Goal: Information Seeking & Learning: Check status

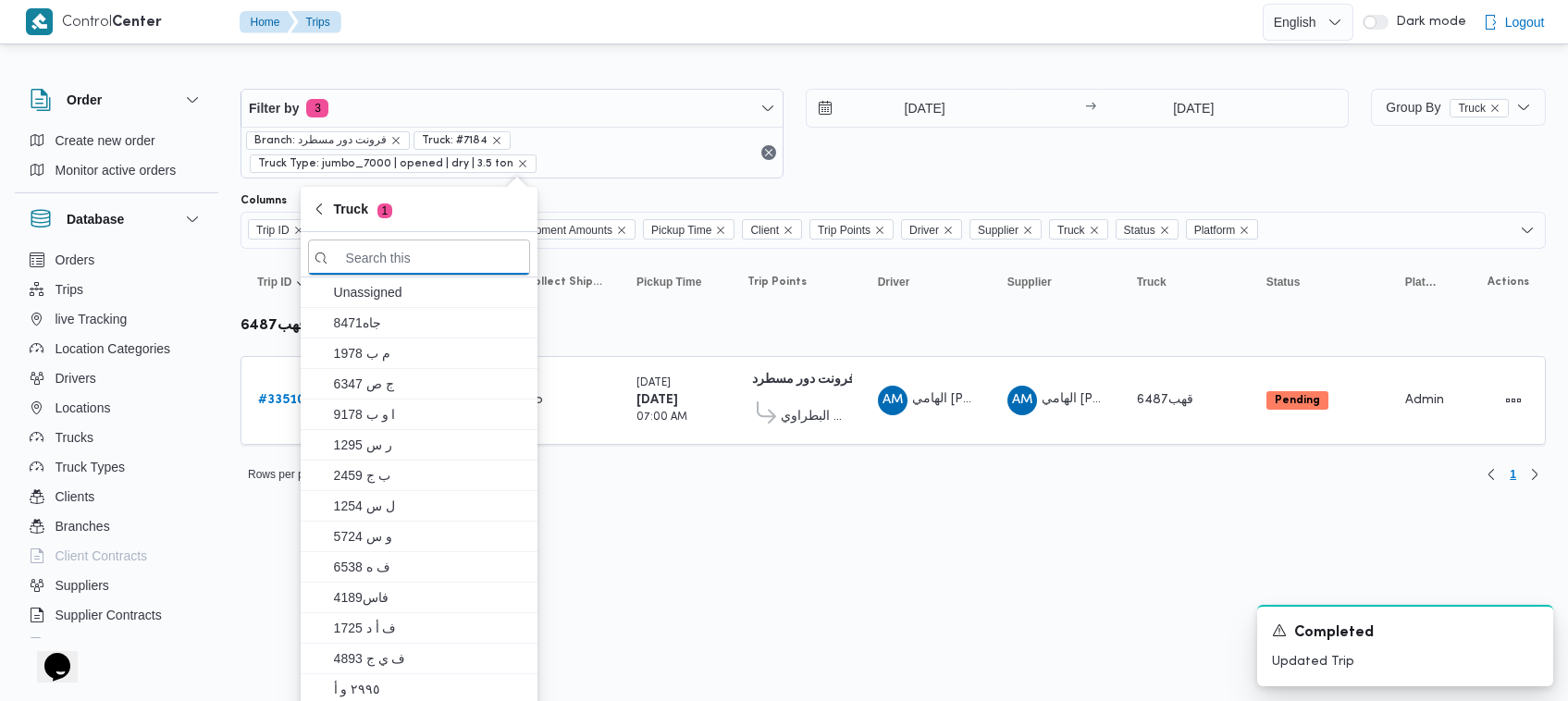
paste input "9846"
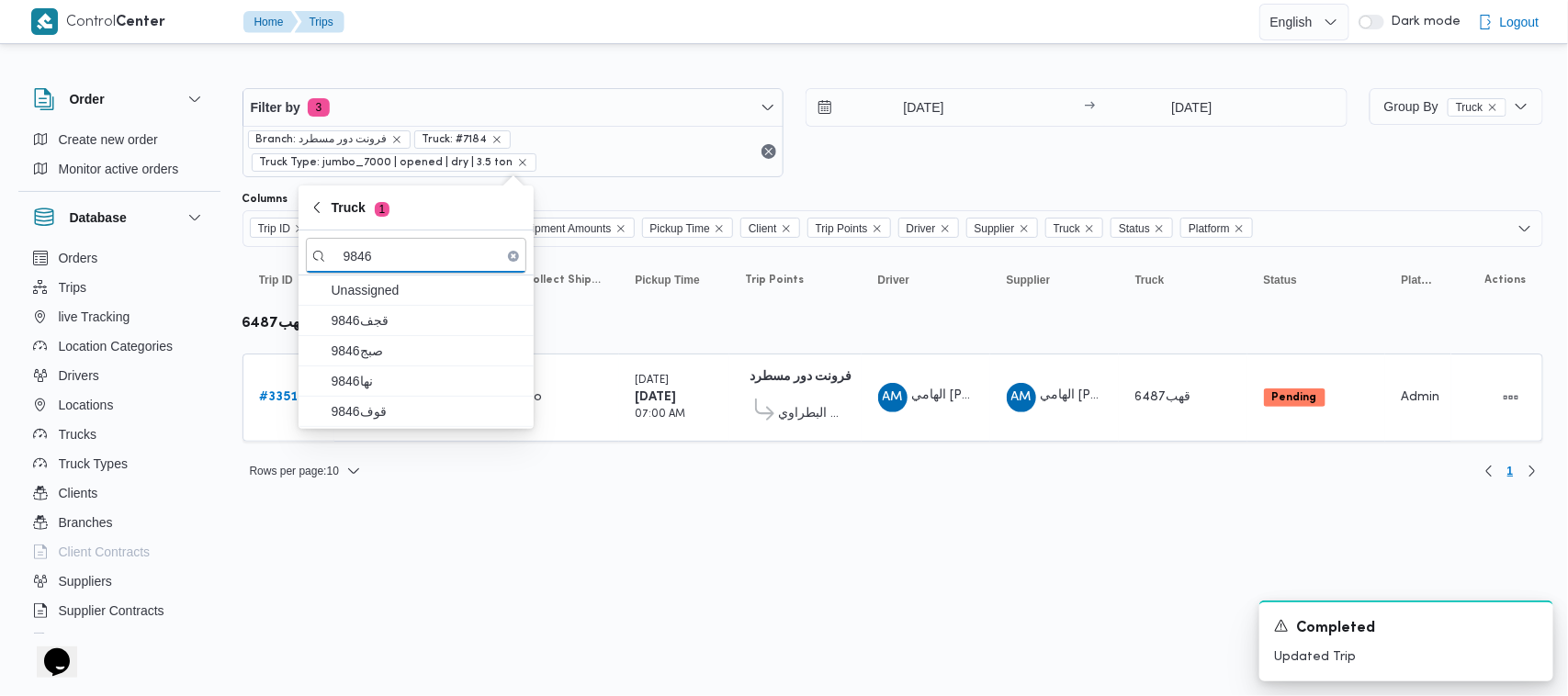
type input "9846"
click at [365, 321] on span "9846قجف" at bounding box center [427, 320] width 191 height 22
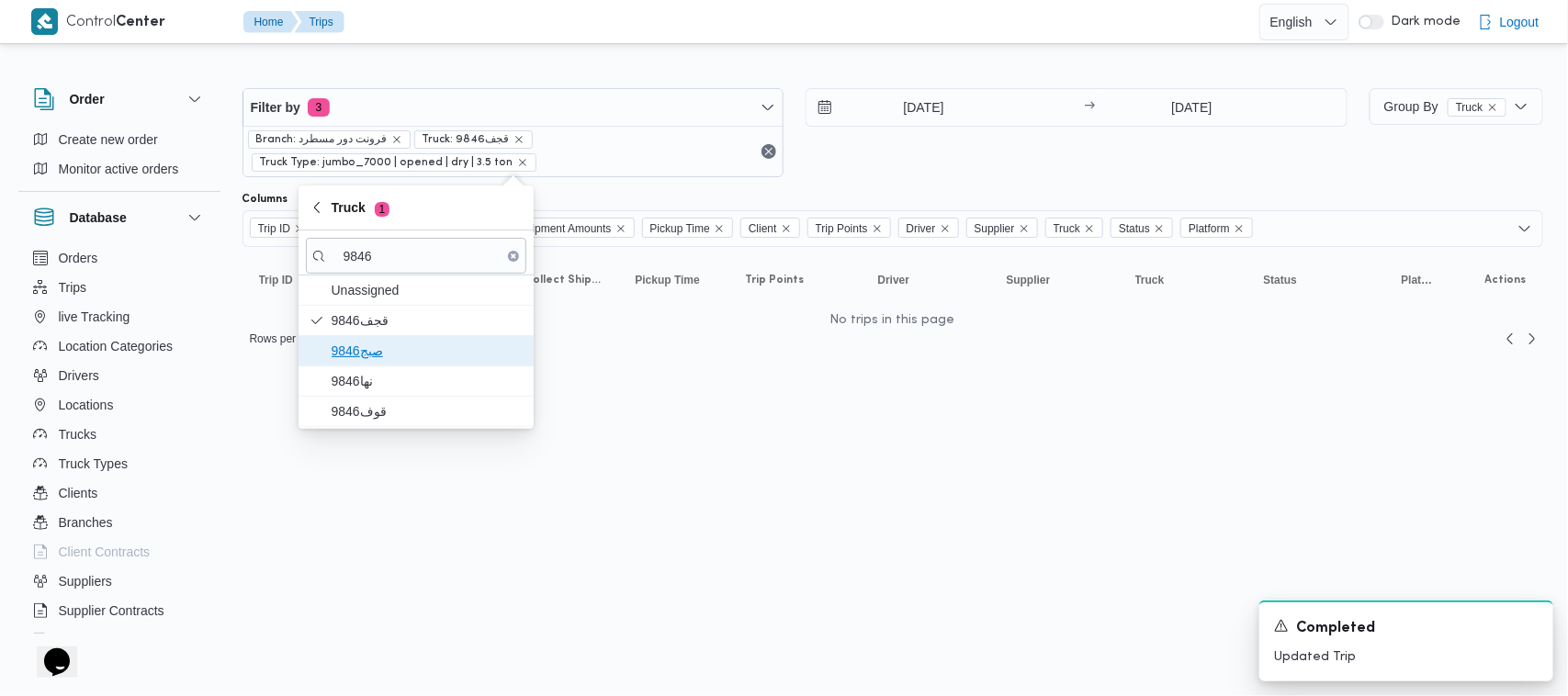
click at [369, 343] on span "9846صبج" at bounding box center [427, 350] width 191 height 22
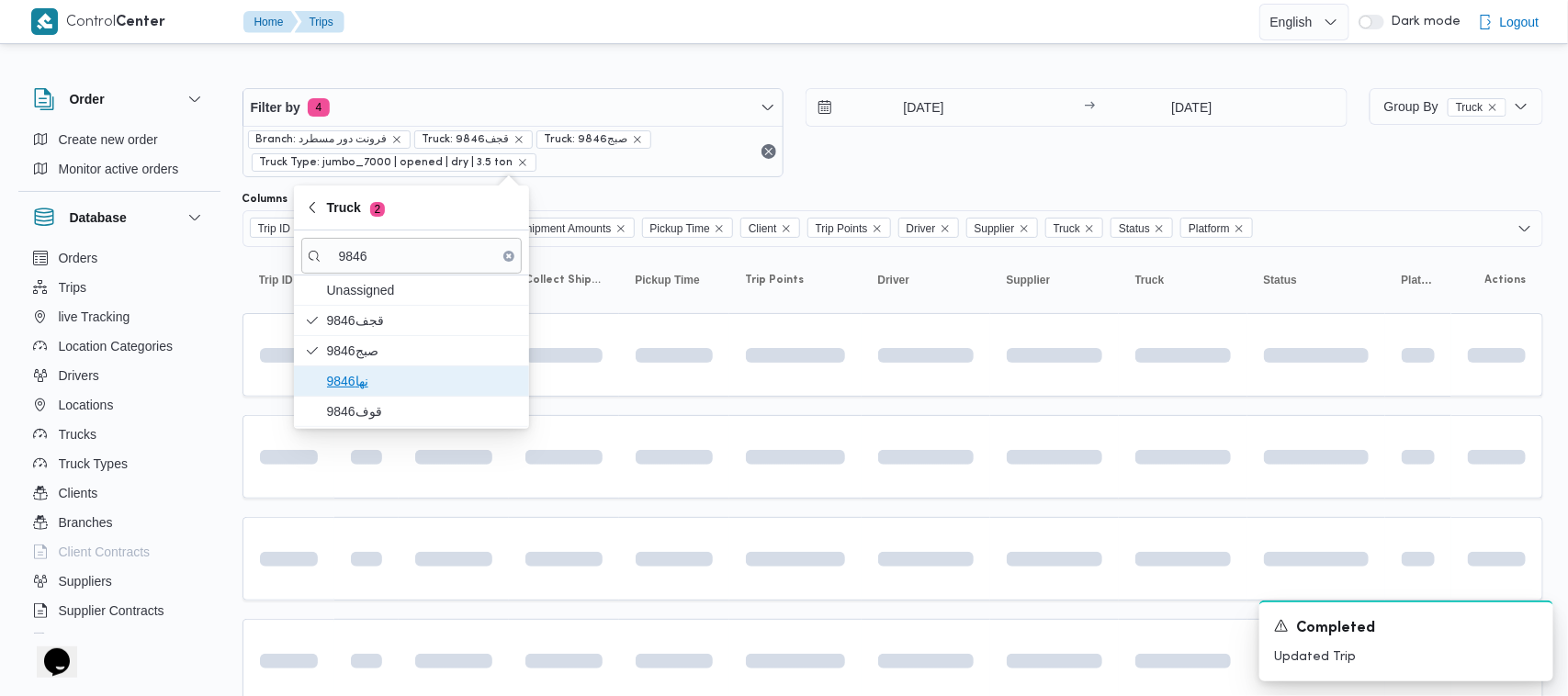
click at [378, 388] on span "نها9846" at bounding box center [422, 381] width 191 height 22
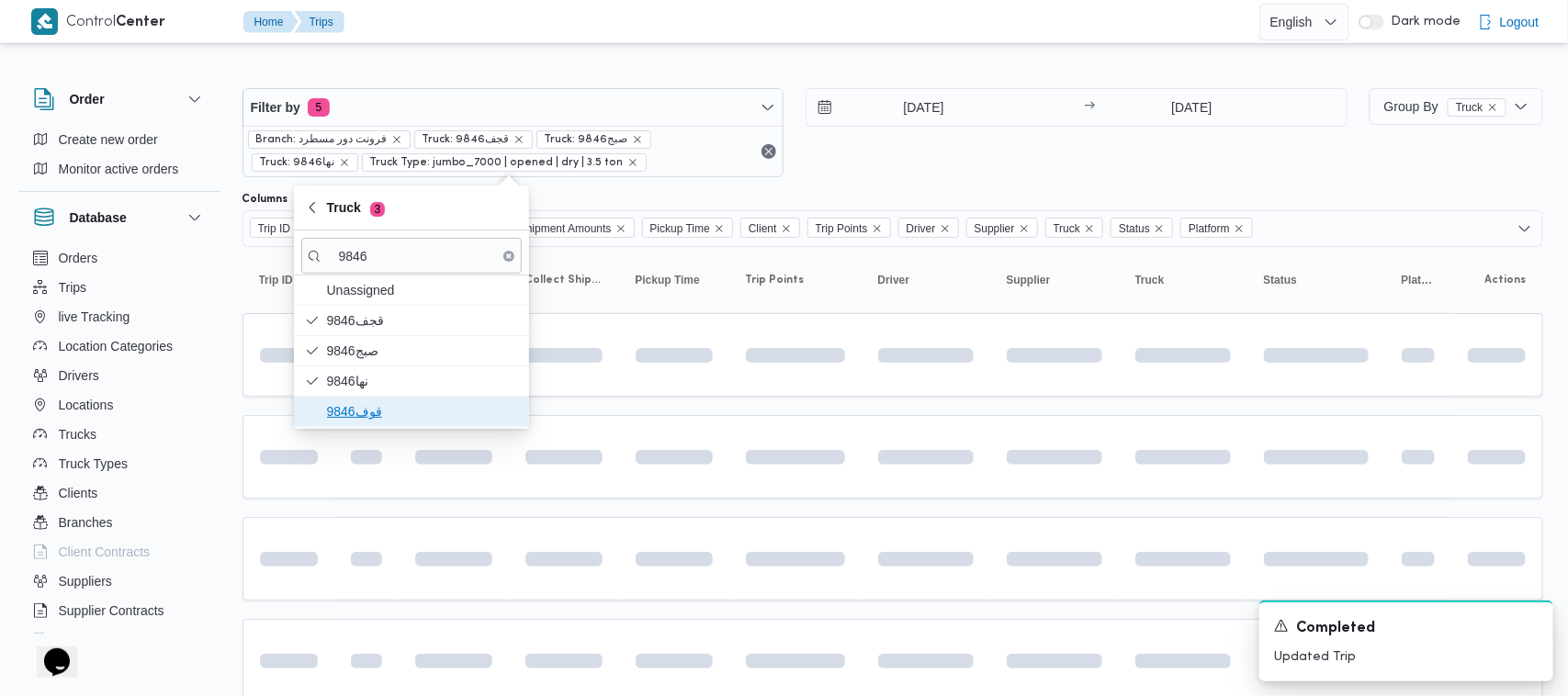
click at [370, 414] on span "قوف9846" at bounding box center [422, 412] width 191 height 22
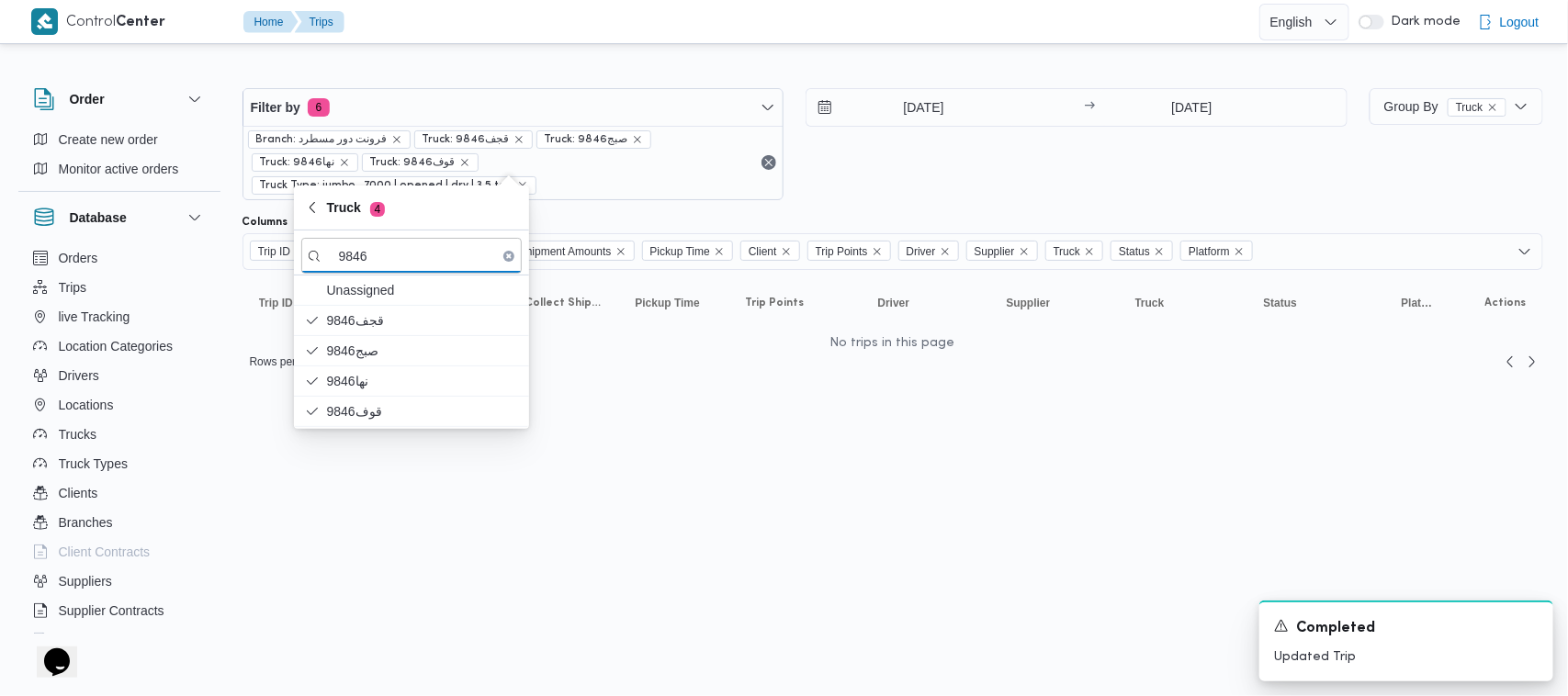
click at [672, 598] on html "Control Center Home Trips English عربي Dark mode Logout Order Create new order …" at bounding box center [784, 348] width 1568 height 696
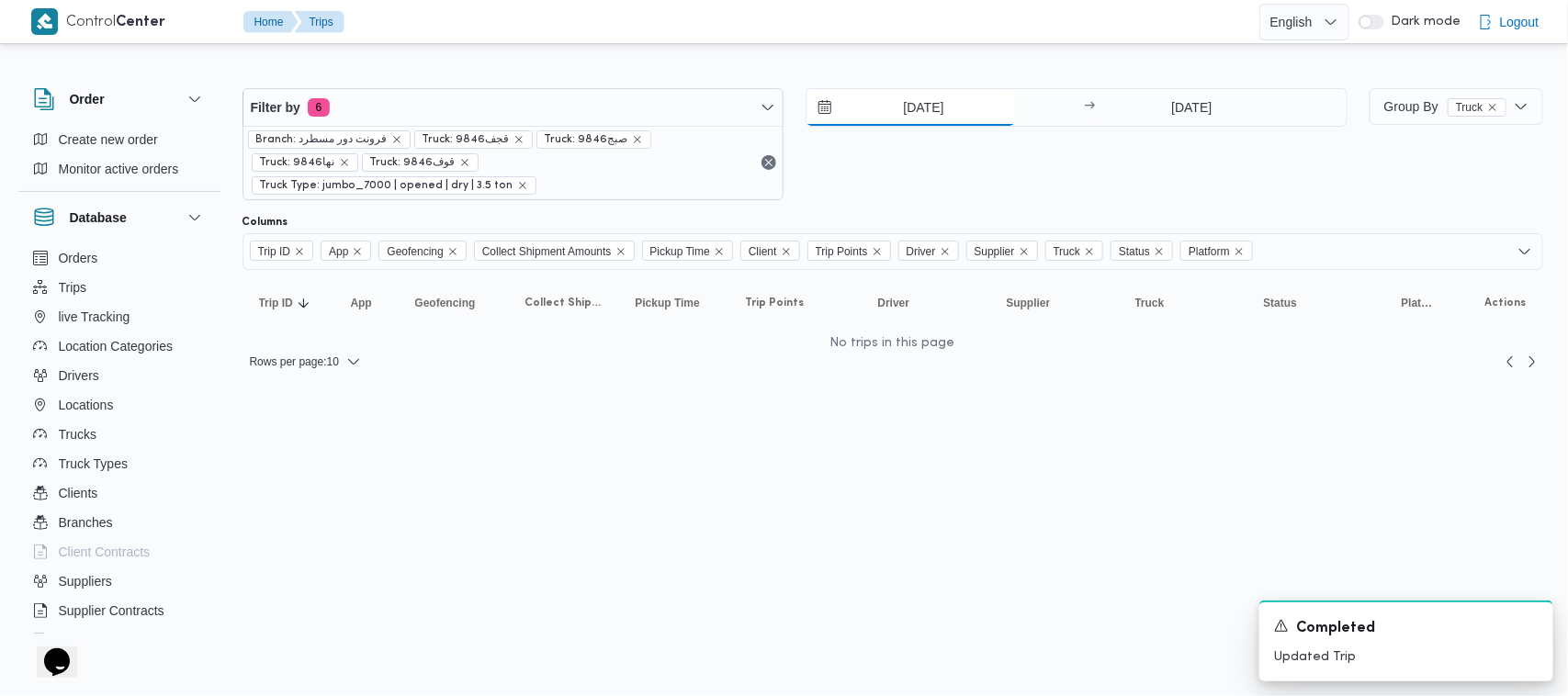
click at [929, 111] on input "9/9/2025" at bounding box center [911, 108] width 209 height 37
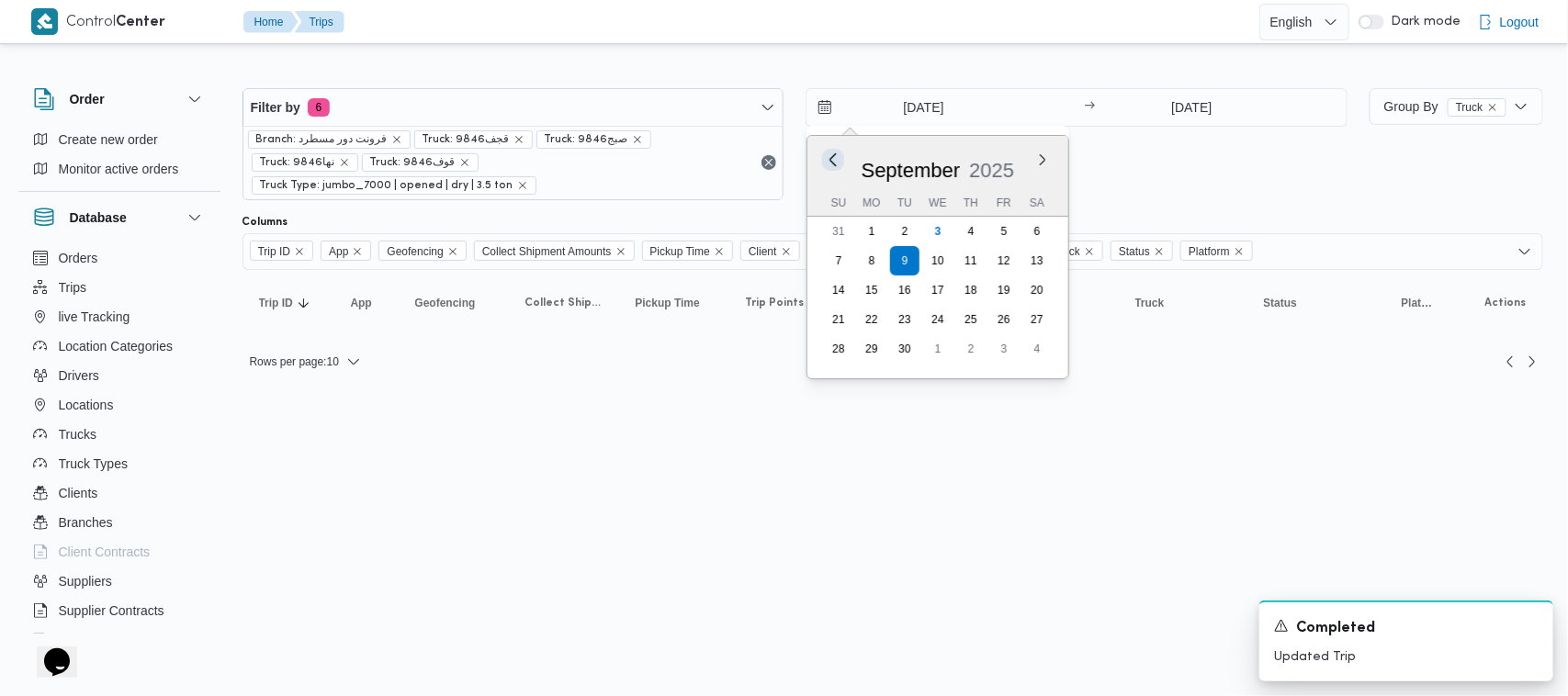
click at [833, 162] on button "Previous Month" at bounding box center [834, 159] width 17 height 17
type input "9/8/2025"
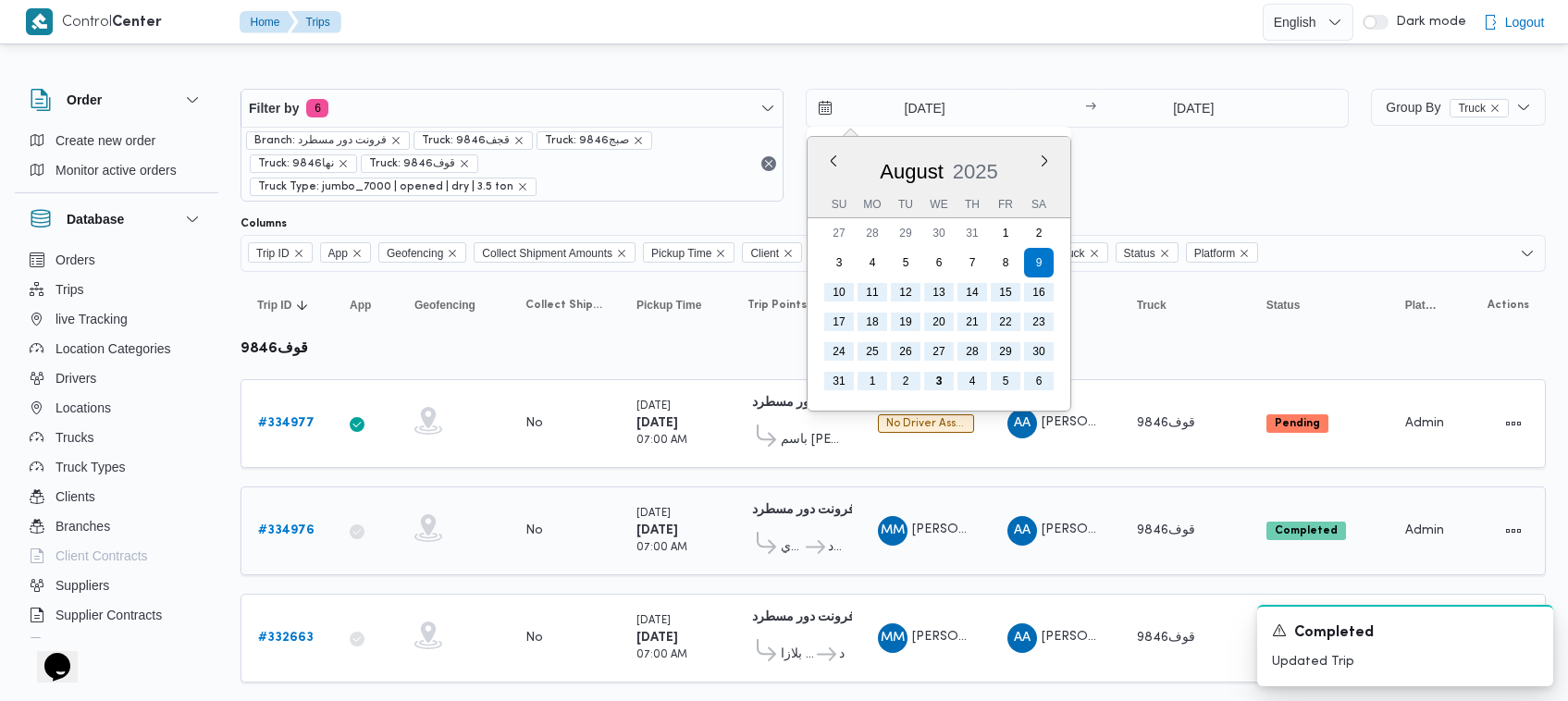
click at [967, 524] on span "محمود مسعود هاشم فرج" at bounding box center [965, 530] width 106 height 12
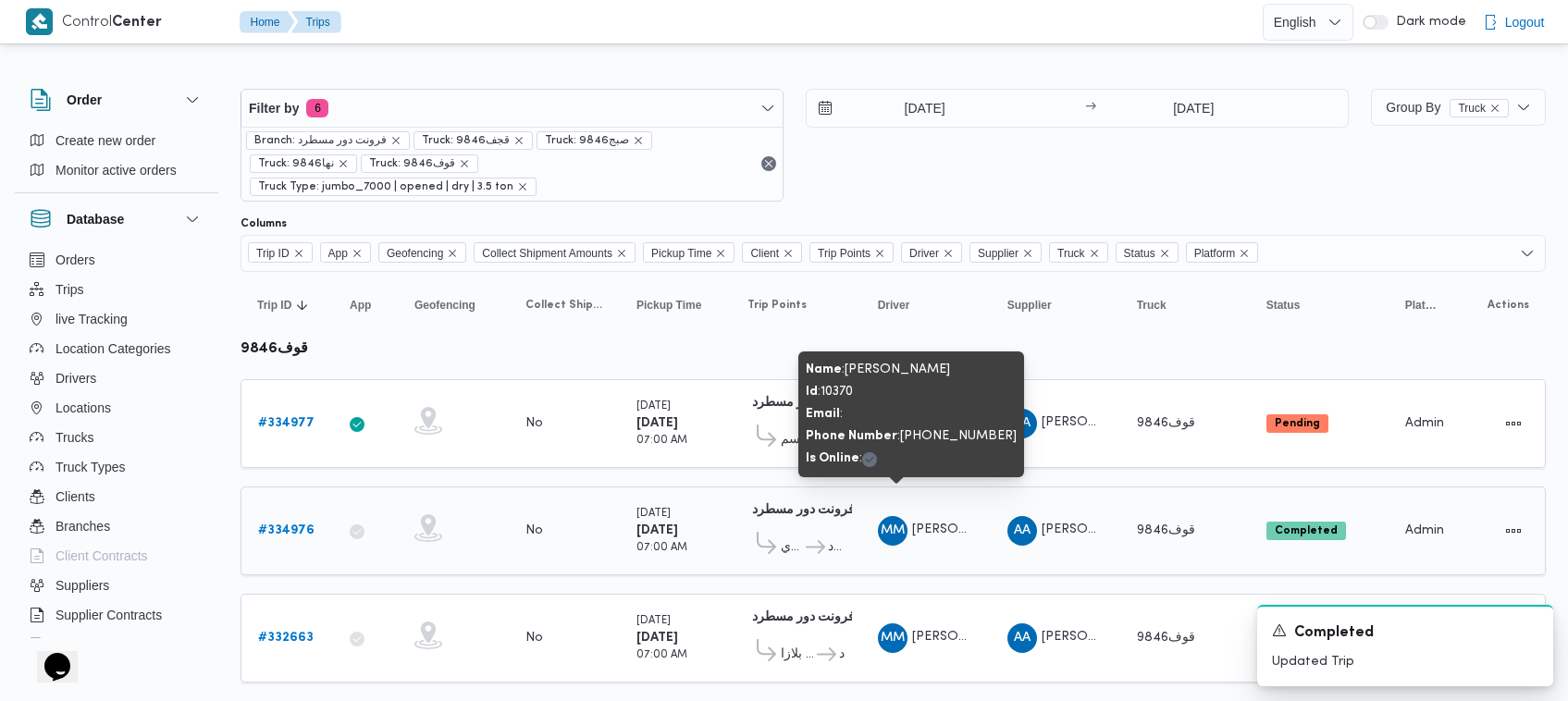
click at [967, 524] on span "محمود مسعود هاشم فرج" at bounding box center [965, 530] width 106 height 12
click at [968, 524] on span "محمود مسعود هاشم فرج" at bounding box center [965, 530] width 106 height 12
copy tr "محمود مسعود هاشم فرج Supplier"
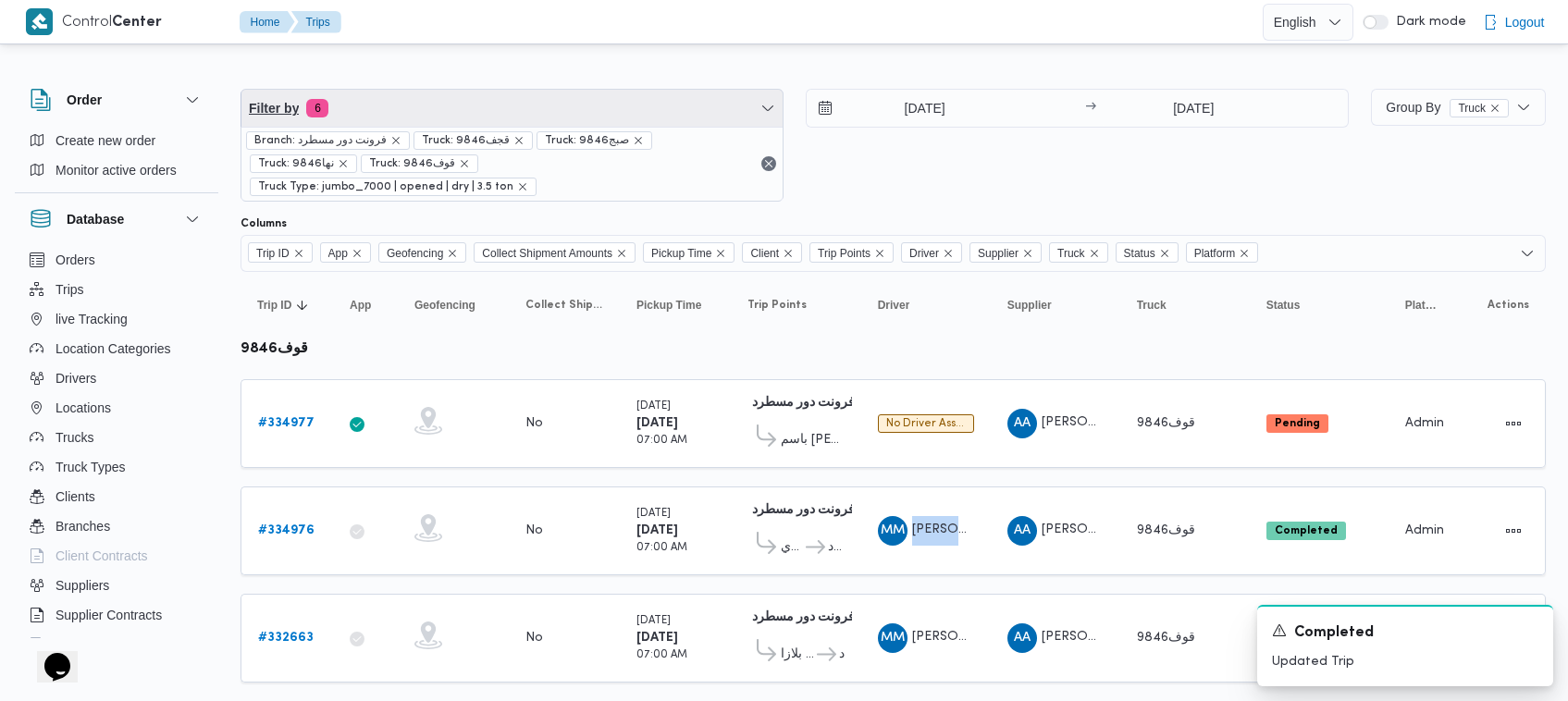
click at [428, 108] on span "Filter by 6" at bounding box center [511, 109] width 541 height 37
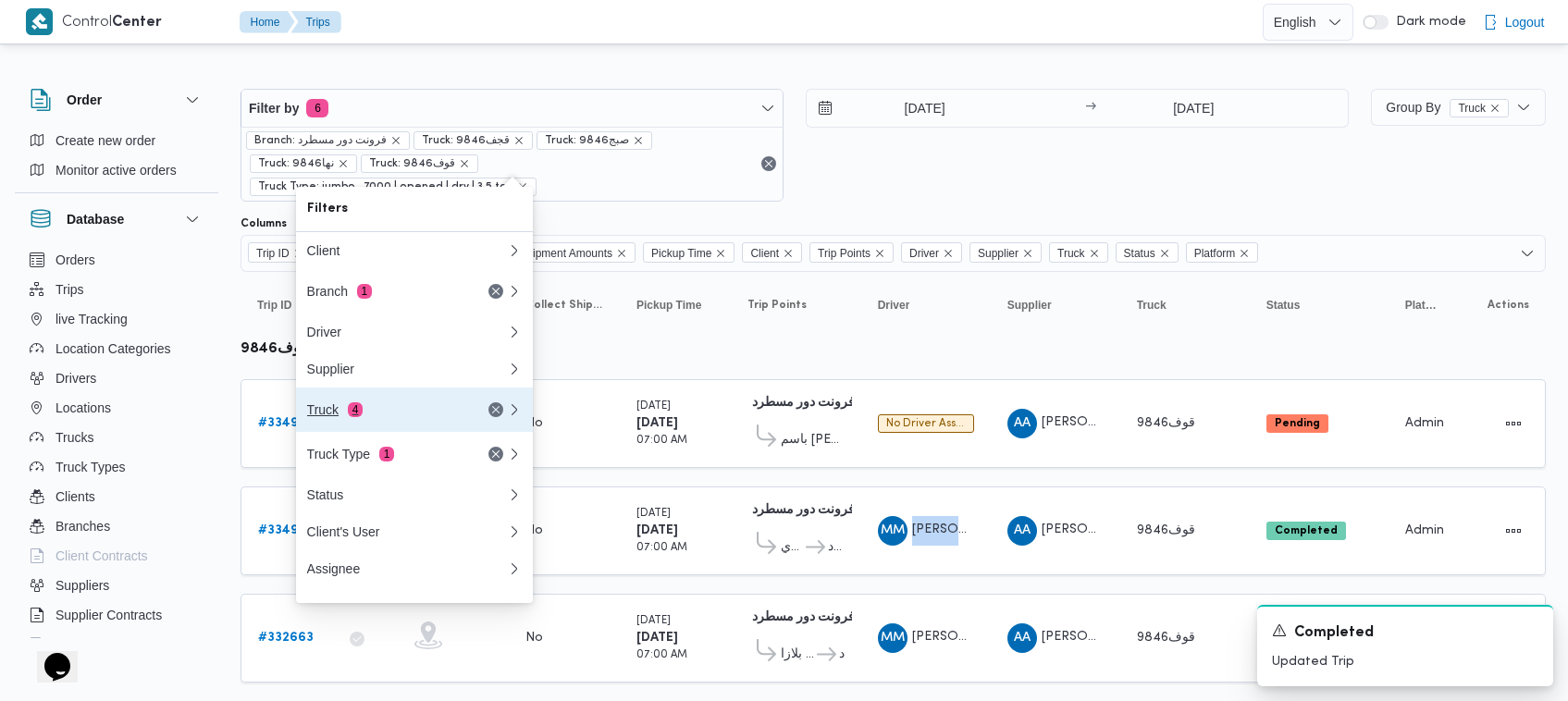
click at [396, 399] on button "Truck 4" at bounding box center [414, 409] width 237 height 44
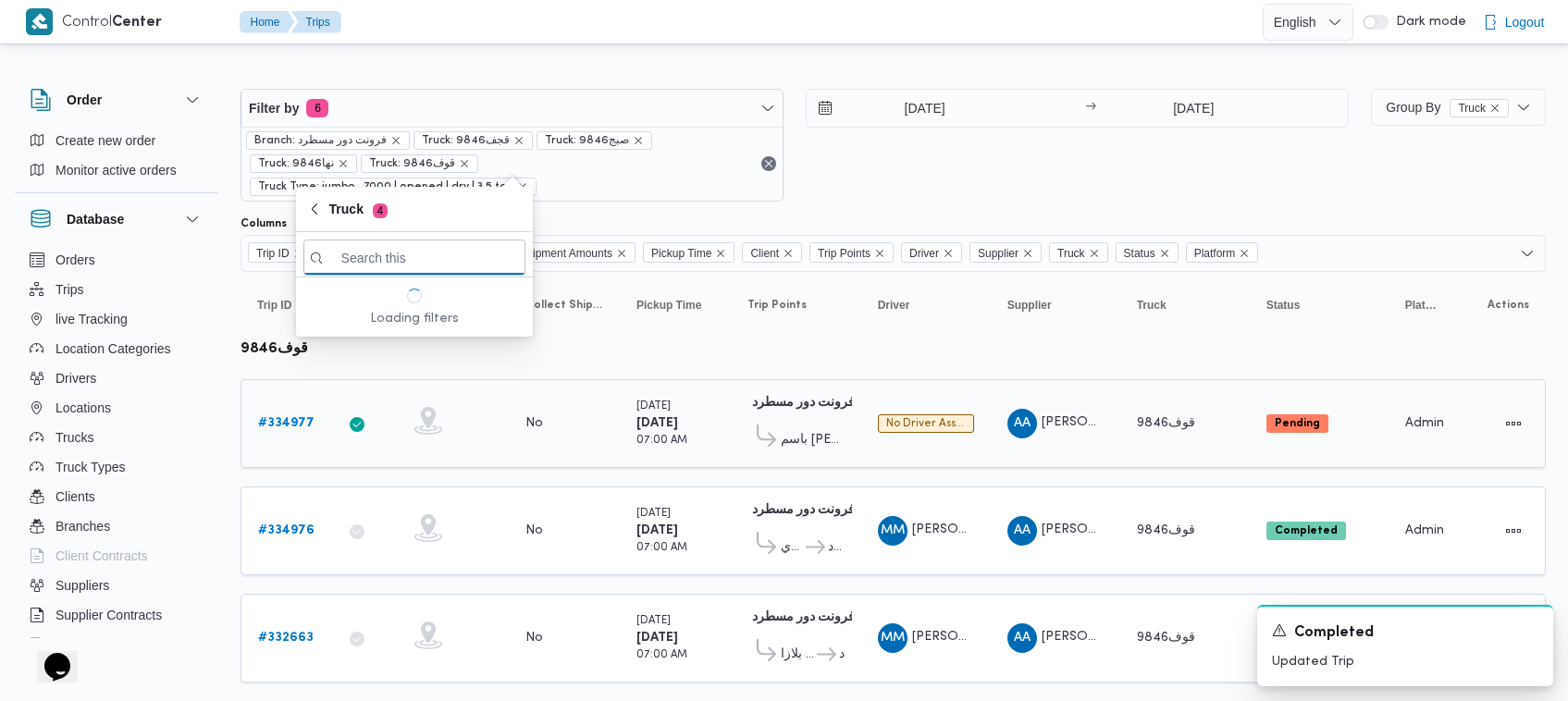
paste input "2146"
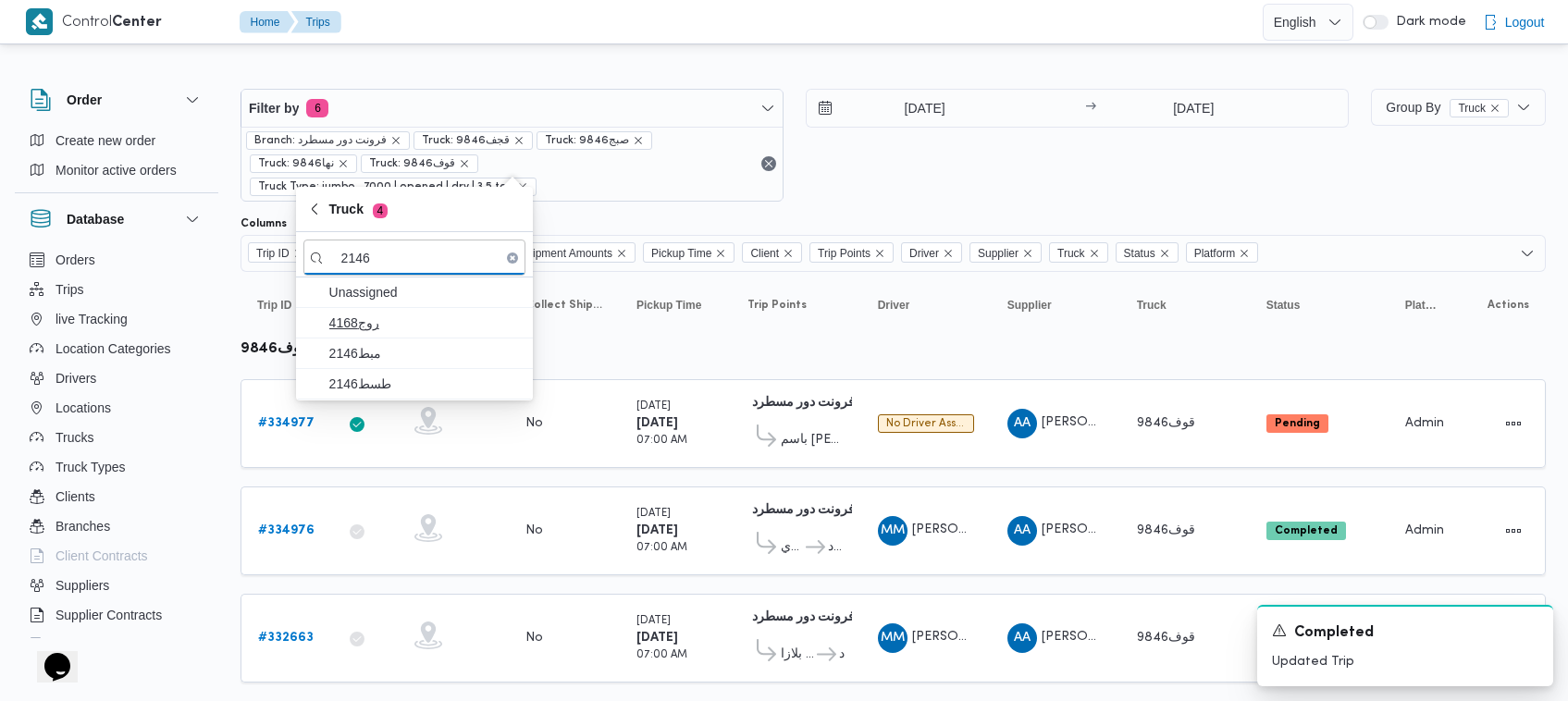
type input "2146"
click at [368, 325] on span "روج4168" at bounding box center [425, 323] width 193 height 22
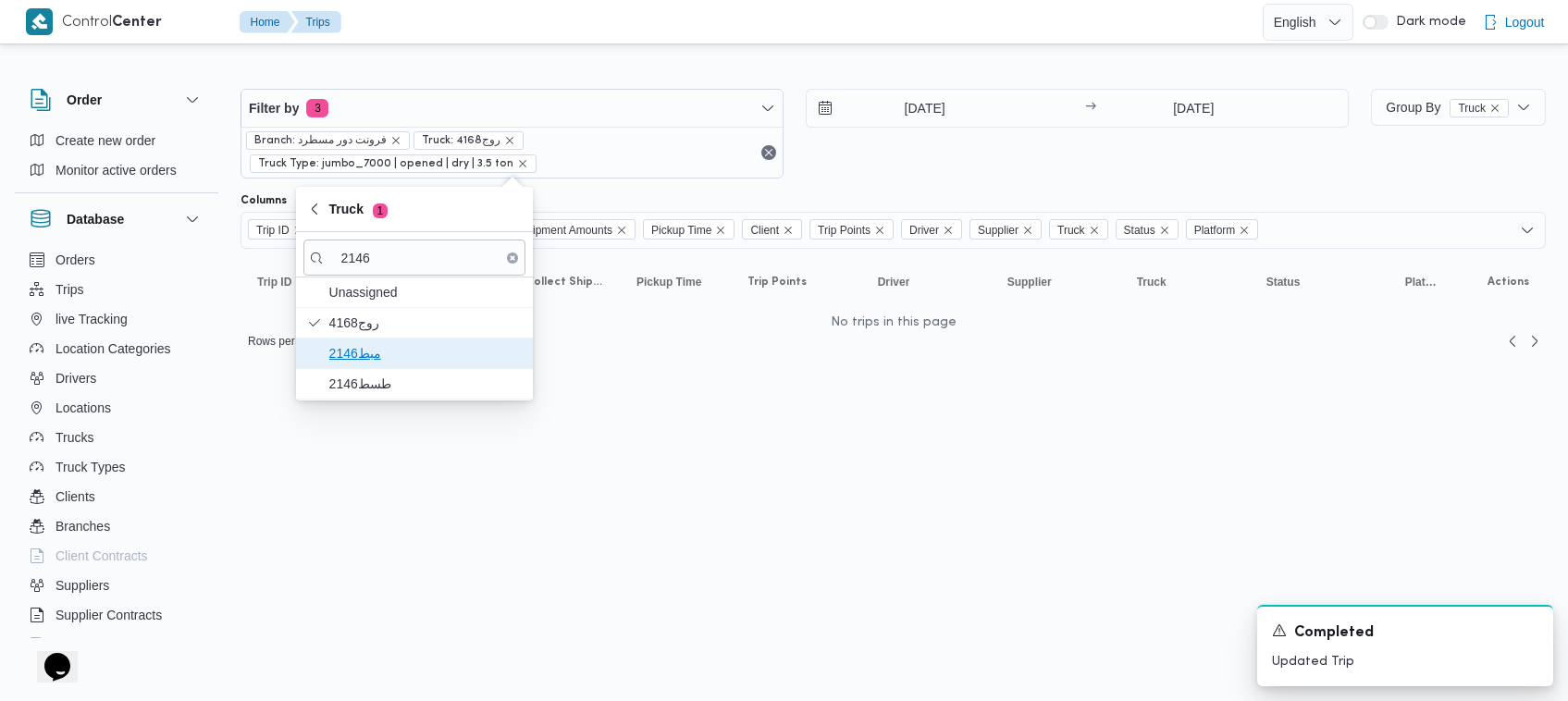
click at [366, 343] on span "مبط2146" at bounding box center [425, 353] width 193 height 22
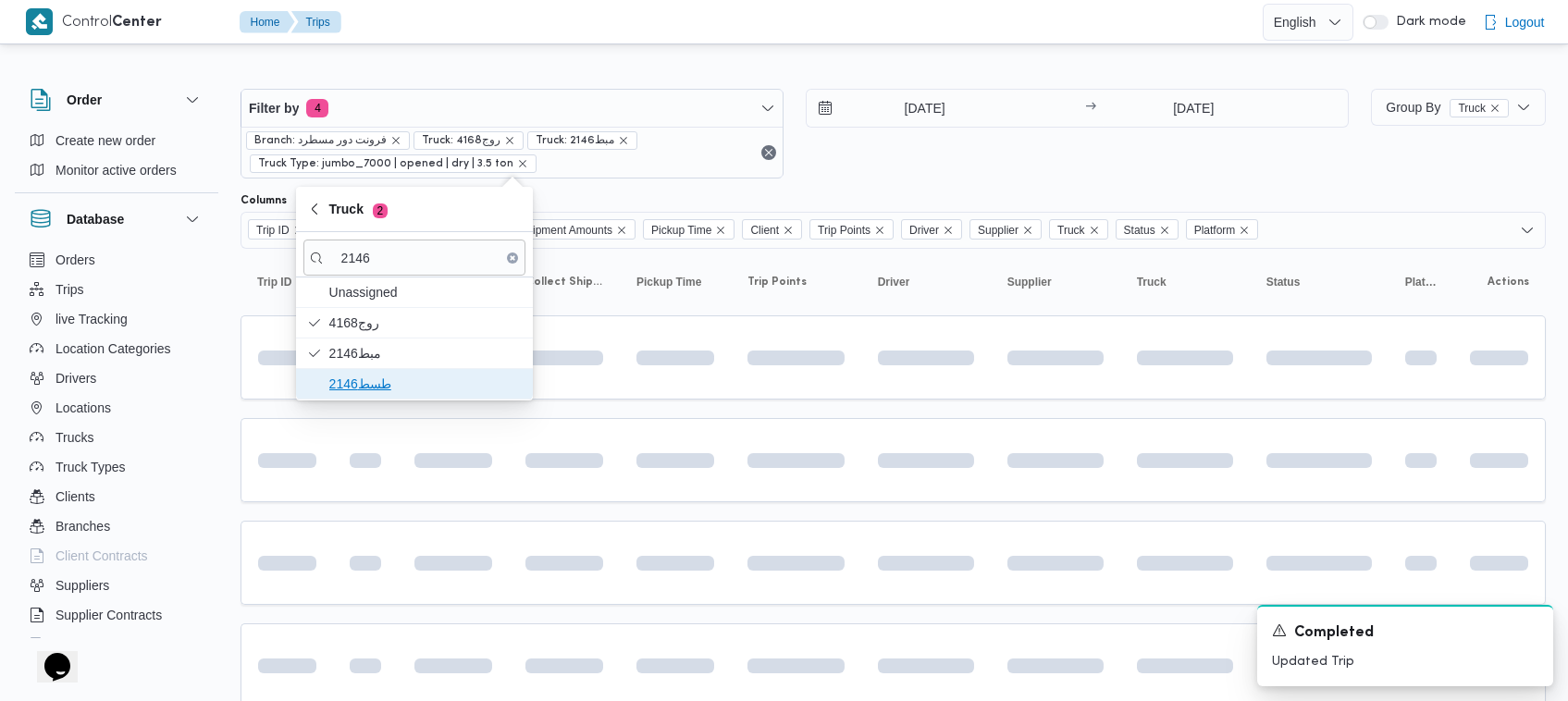
click at [361, 374] on span "طسط2146" at bounding box center [425, 383] width 193 height 22
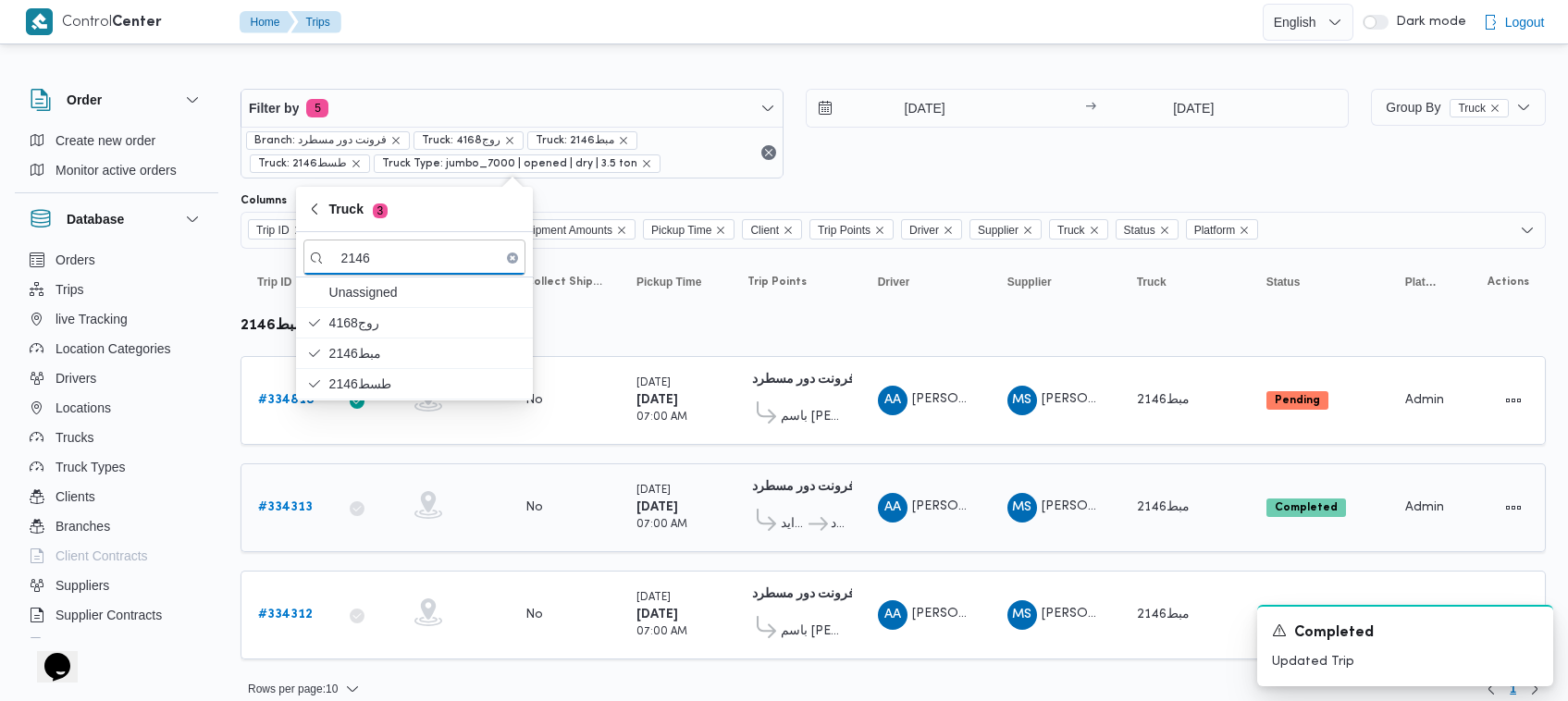
click at [972, 504] on span "السيد عبدالقادر خطاب محمد" at bounding box center [965, 506] width 106 height 12
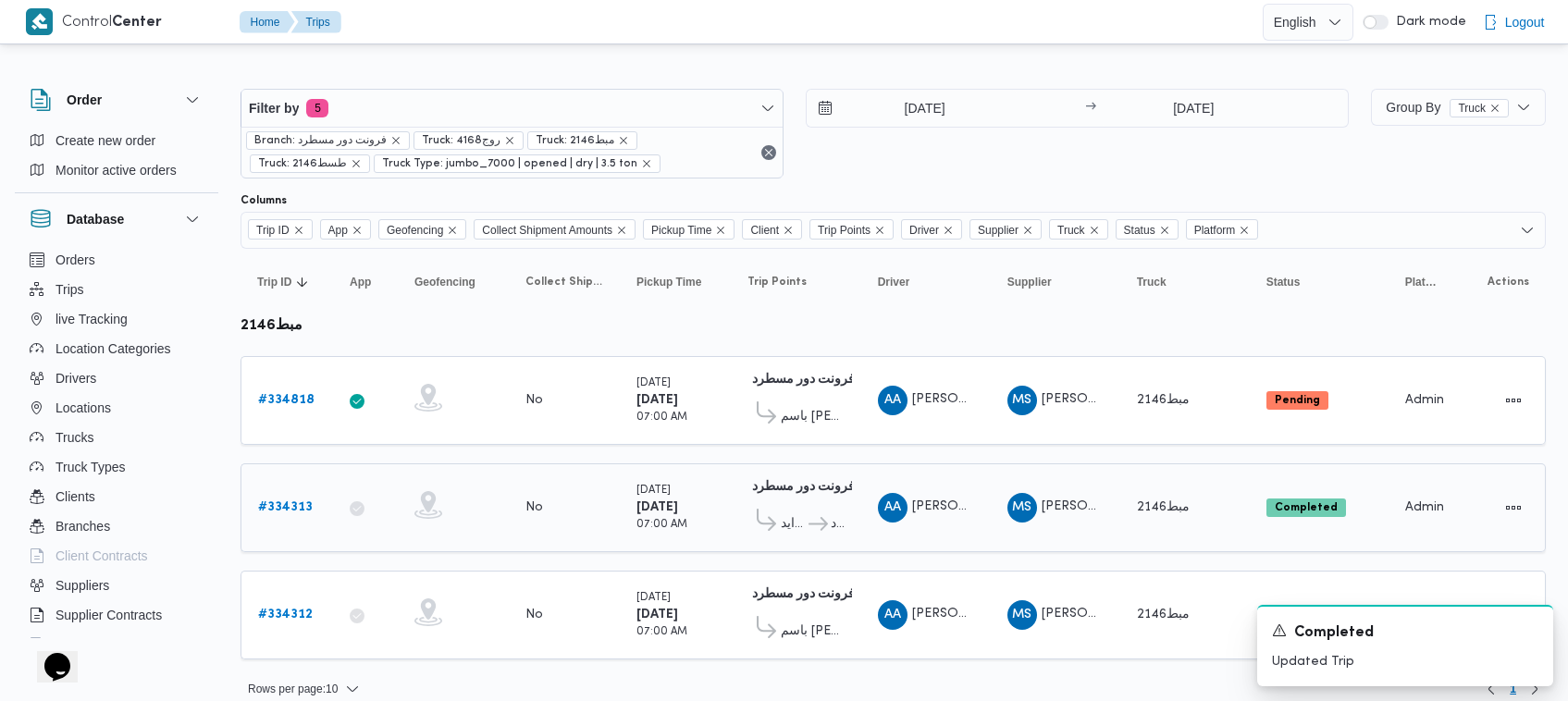
click at [972, 504] on span "السيد عبدالقادر خطاب محمد" at bounding box center [965, 506] width 106 height 12
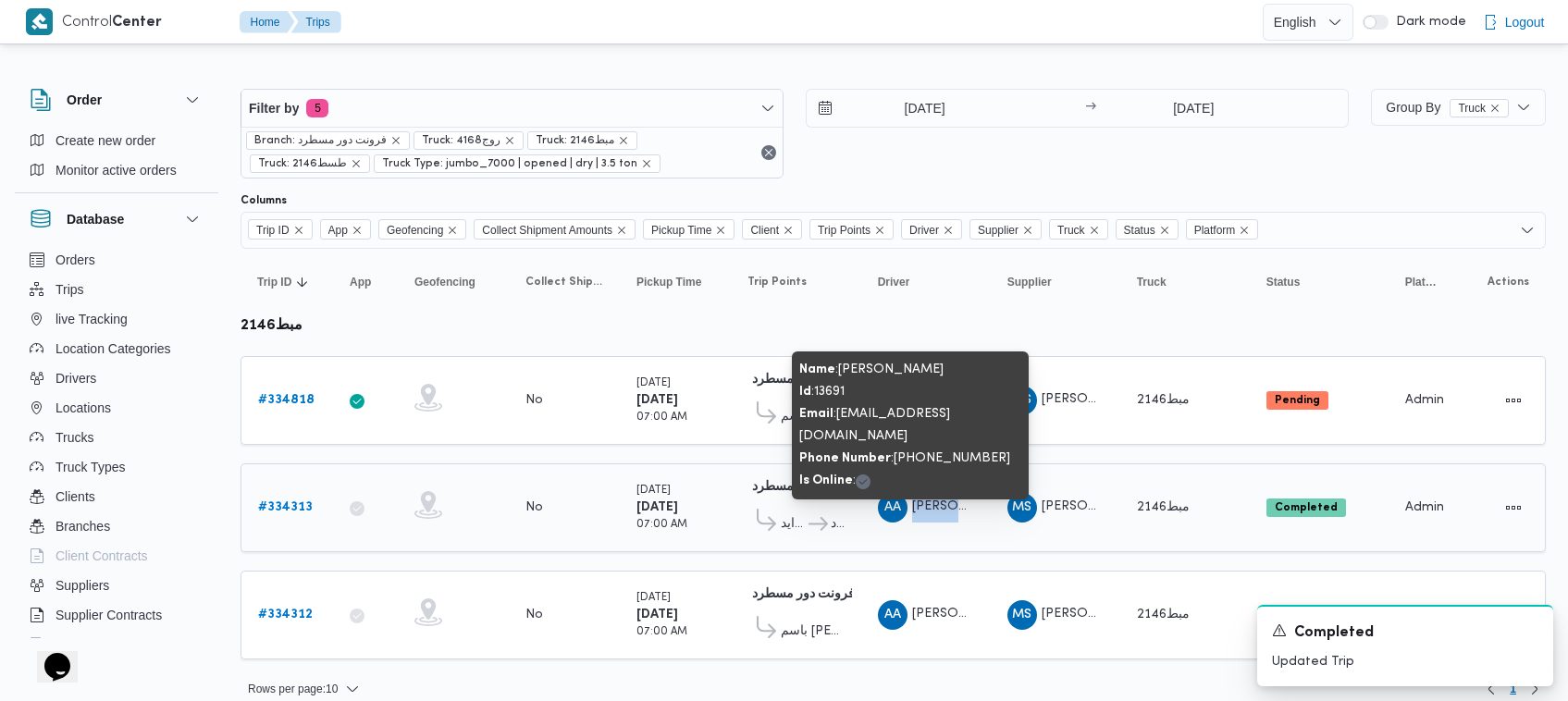
click at [972, 504] on span "السيد عبدالقادر خطاب محمد" at bounding box center [965, 506] width 106 height 12
